Goal: Task Accomplishment & Management: Complete application form

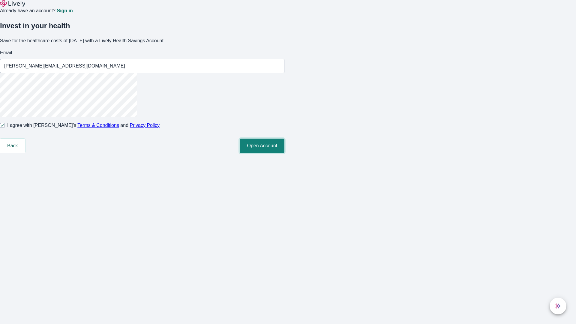
click at [284, 153] on button "Open Account" at bounding box center [262, 146] width 45 height 14
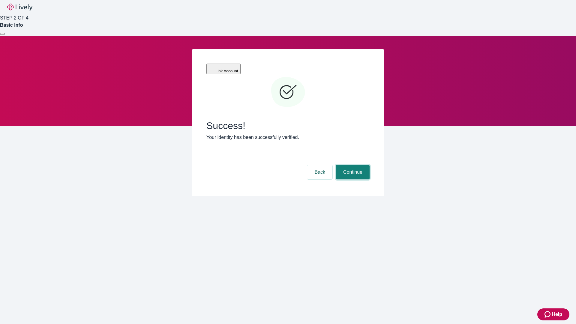
click at [352, 165] on button "Continue" at bounding box center [353, 172] width 34 height 14
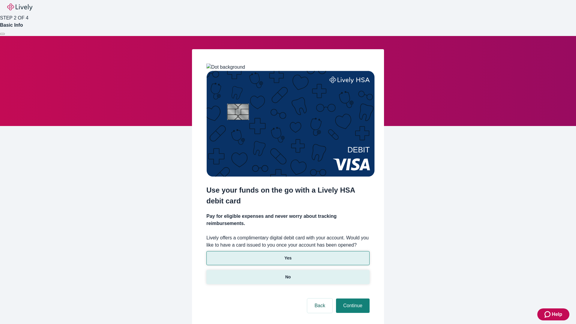
click at [287, 274] on p "No" at bounding box center [288, 277] width 6 height 6
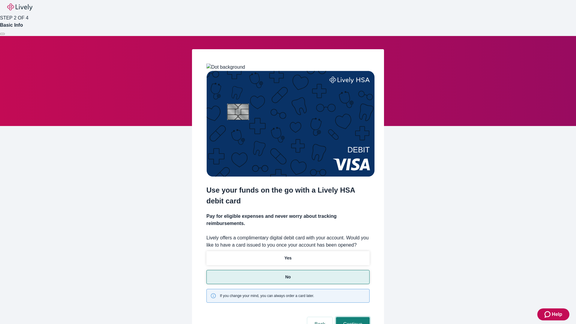
click at [352, 317] on button "Continue" at bounding box center [353, 324] width 34 height 14
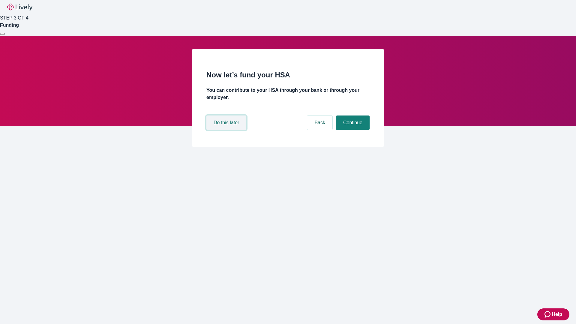
click at [227, 130] on button "Do this later" at bounding box center [226, 122] width 40 height 14
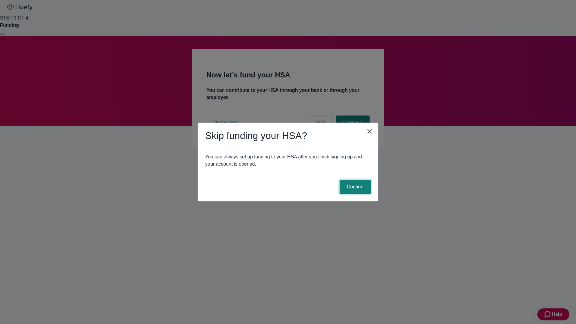
click at [354, 187] on button "Confirm" at bounding box center [354, 187] width 31 height 14
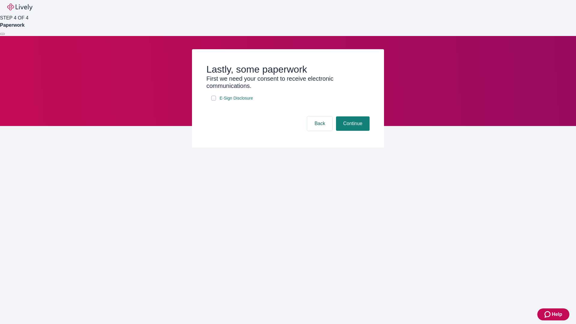
click at [213, 100] on input "E-Sign Disclosure" at bounding box center [213, 98] width 5 height 5
checkbox input "true"
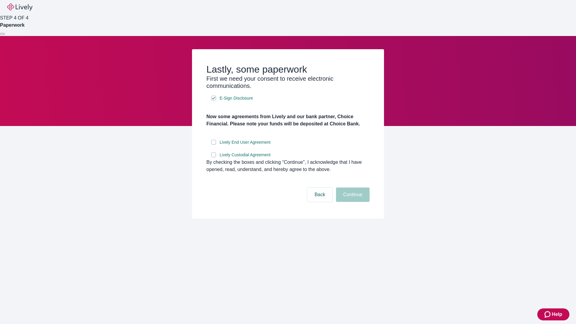
click at [213, 144] on input "Lively End User Agreement" at bounding box center [213, 142] width 5 height 5
checkbox input "true"
click at [213, 157] on input "Lively Custodial Agreement" at bounding box center [213, 154] width 5 height 5
checkbox input "true"
click at [352, 202] on button "Continue" at bounding box center [353, 194] width 34 height 14
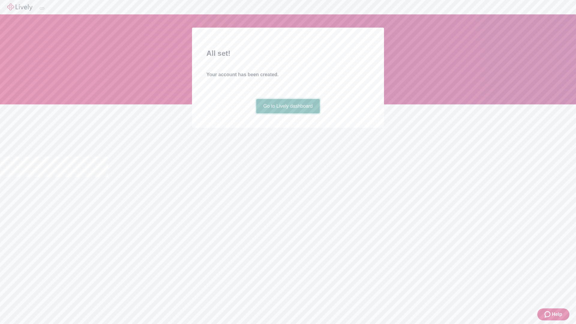
click at [287, 113] on link "Go to Lively dashboard" at bounding box center [288, 106] width 64 height 14
